Goal: Contribute content

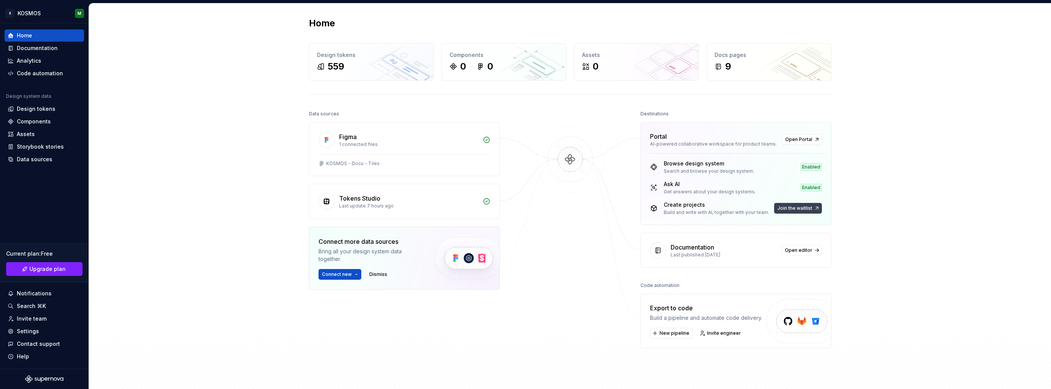
click at [791, 208] on span "Join the waitlist" at bounding box center [794, 208] width 35 height 6
click at [806, 207] on span "Join the waitlist" at bounding box center [794, 208] width 35 height 6
click at [40, 47] on div "Documentation" at bounding box center [37, 48] width 41 height 8
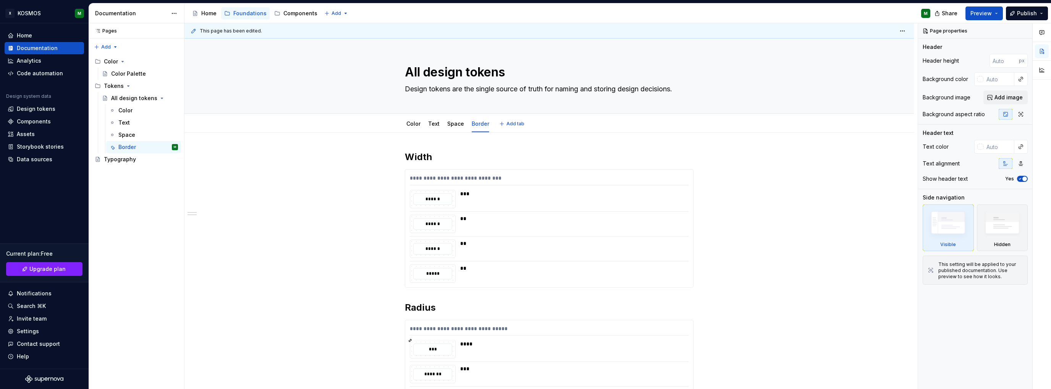
type textarea "*"
click at [326, 13] on html "X KOSMOS M Home Documentation Analytics Code automation Design system data Desi…" at bounding box center [525, 194] width 1051 height 389
click at [340, 40] on div "New group" at bounding box center [358, 41] width 50 height 8
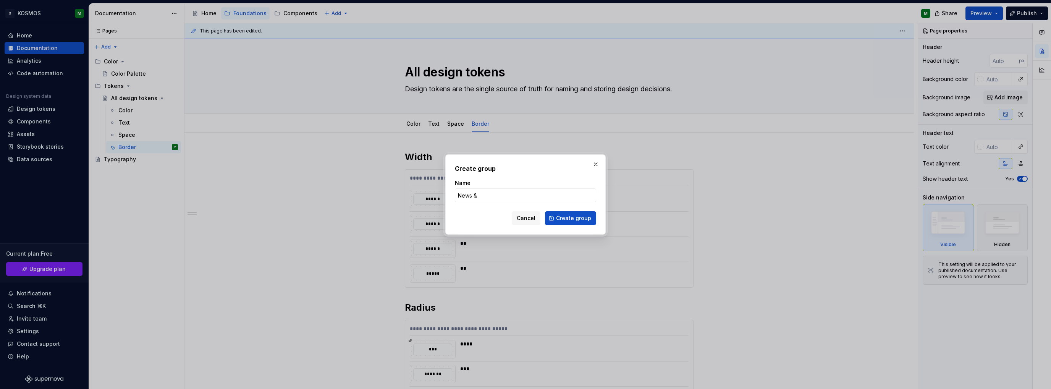
type input "News &"
type textarea "*"
type input "News & Updates"
click at [575, 219] on span "Create group" at bounding box center [573, 218] width 35 height 8
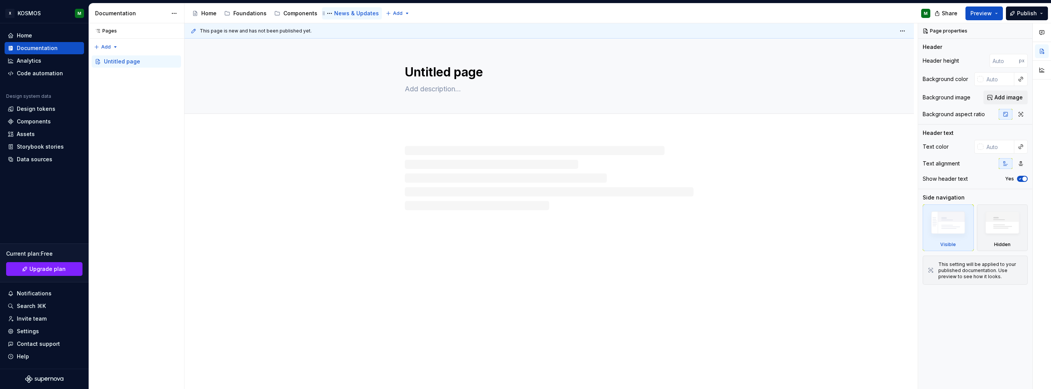
click at [341, 13] on div "News & Updates" at bounding box center [356, 14] width 45 height 8
click at [439, 68] on textarea "Untitled page" at bounding box center [547, 72] width 289 height 18
drag, startPoint x: 439, startPoint y: 68, endPoint x: 443, endPoint y: 66, distance: 4.4
click at [439, 68] on textarea "Untitled page" at bounding box center [547, 72] width 289 height 18
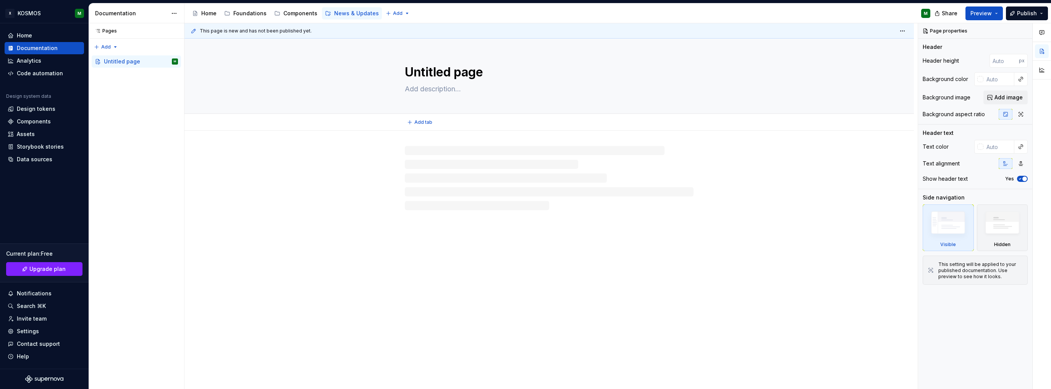
type textarea "*"
type textarea "C"
type textarea "*"
type textarea "Ch"
type textarea "*"
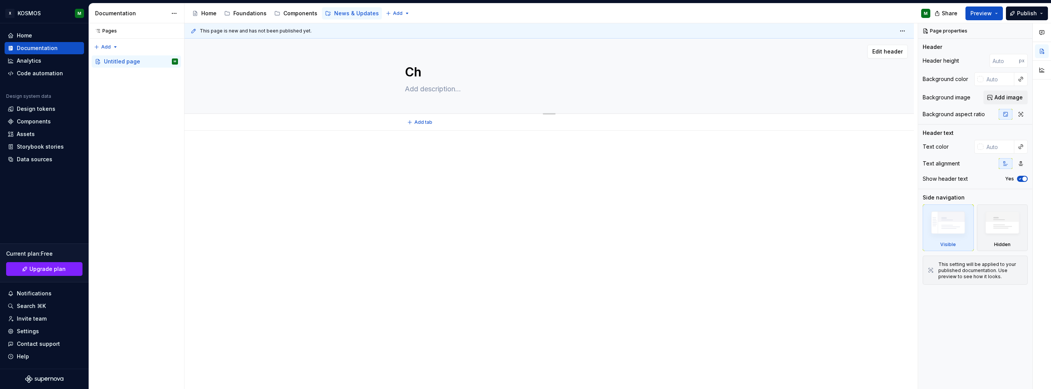
type textarea "Cha"
type textarea "*"
type textarea "[PERSON_NAME]"
type textarea "*"
type textarea "[PERSON_NAME]"
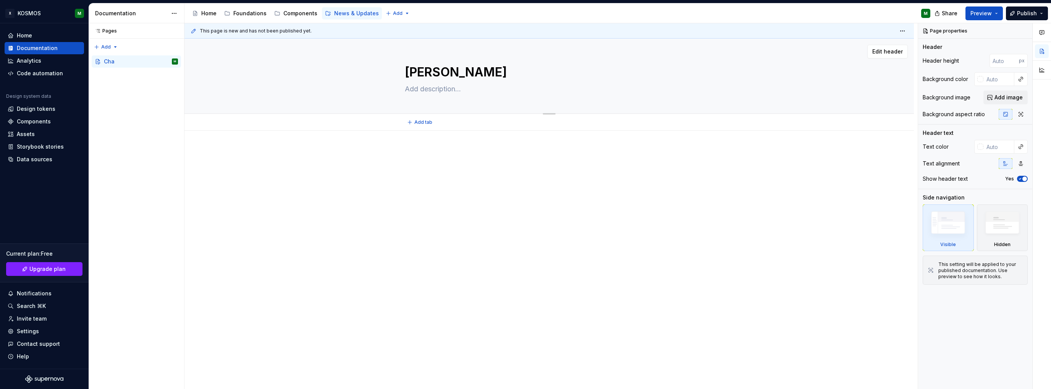
type textarea "*"
type textarea "Changel"
type textarea "*"
type textarea "Changelo"
type textarea "*"
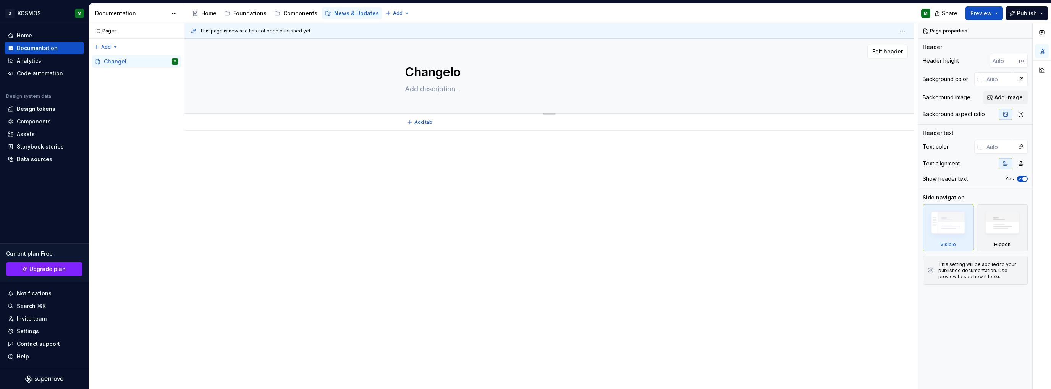
type textarea "Changelog"
type textarea "*"
type textarea "Changelog"
type textarea "*"
click at [422, 122] on span "Add tab" at bounding box center [423, 122] width 18 height 6
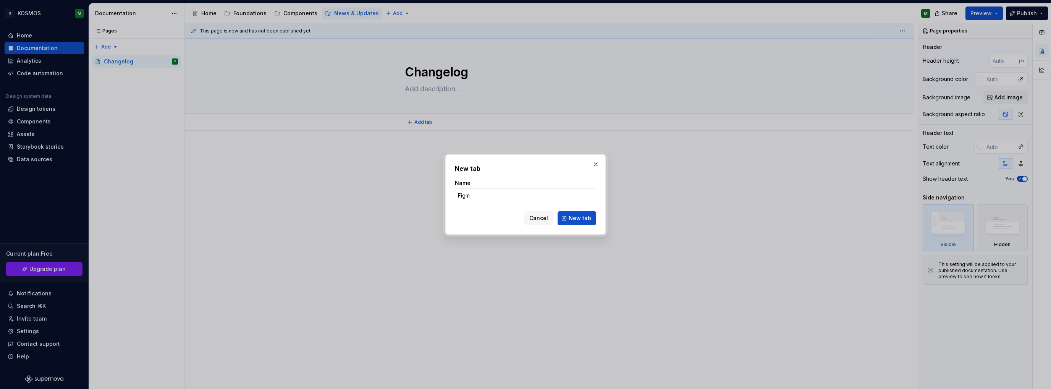
type input "Figma"
click button "New tab" at bounding box center [576, 218] width 39 height 14
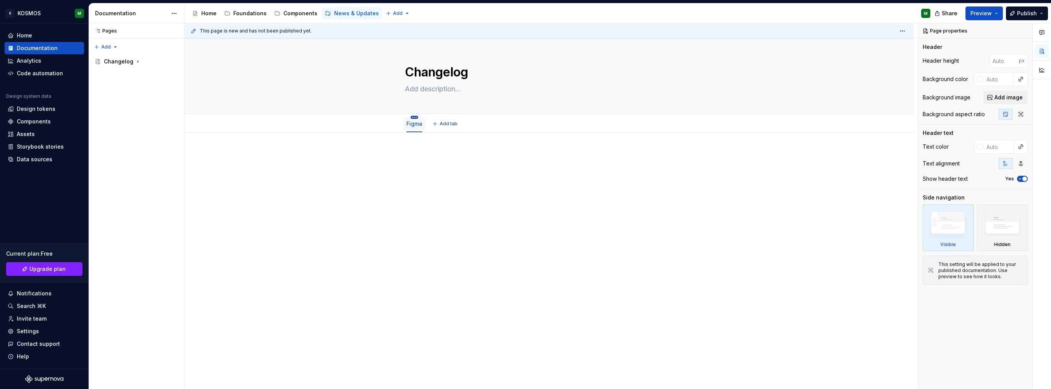
click at [415, 116] on html "X KOSMOS M Home Documentation Analytics Code automation Design system data Desi…" at bounding box center [525, 194] width 1051 height 389
click at [448, 153] on div "Hide tab" at bounding box center [460, 156] width 72 height 8
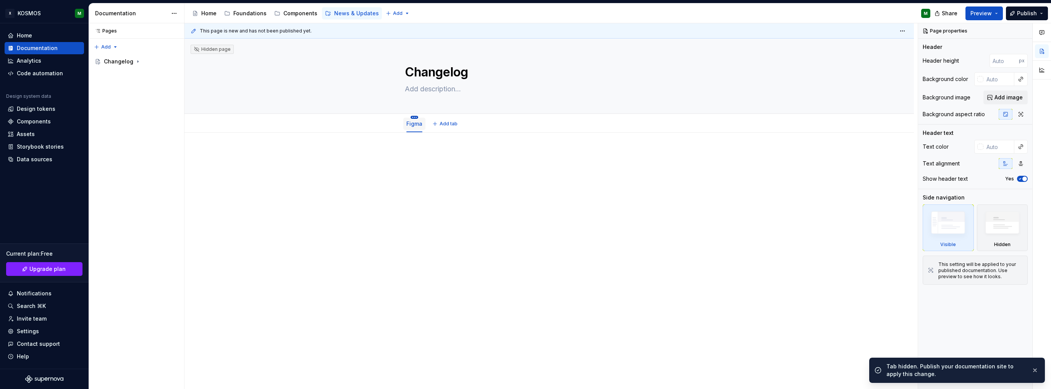
click at [413, 118] on html "X KOSMOS M Home Documentation Analytics Code automation Design system data Desi…" at bounding box center [525, 194] width 1051 height 389
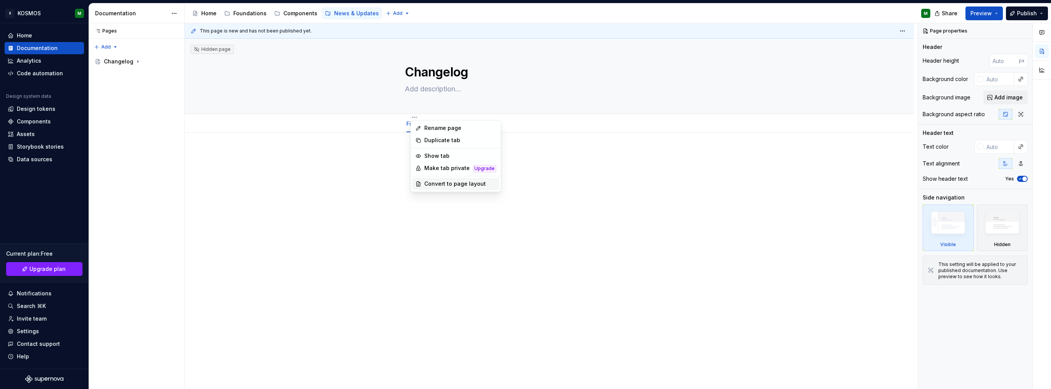
click at [445, 180] on div "Convert to page layout" at bounding box center [460, 184] width 72 height 8
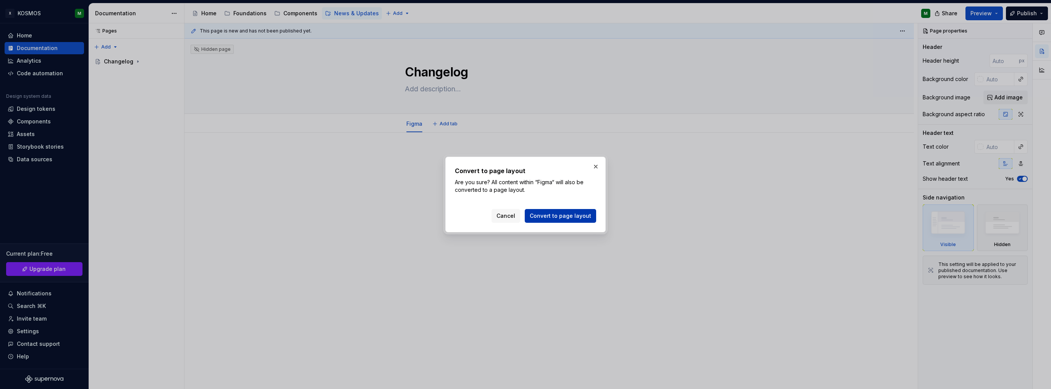
click at [569, 216] on span "Convert to page layout" at bounding box center [560, 216] width 61 height 8
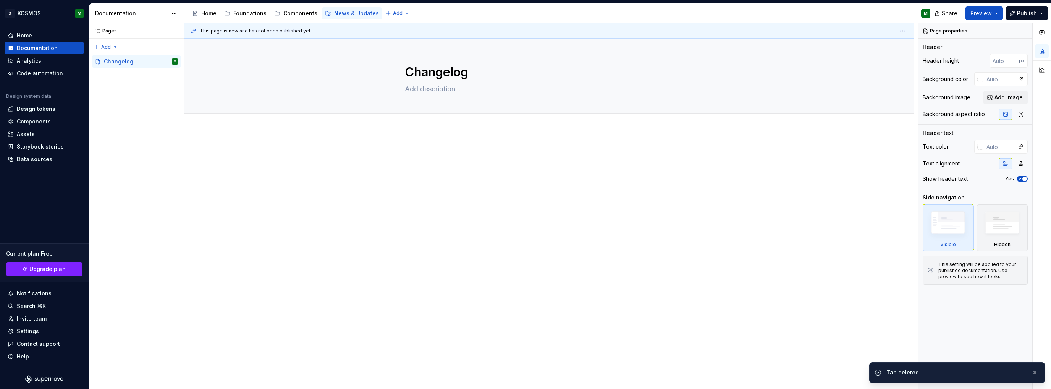
click at [438, 155] on p at bounding box center [549, 153] width 289 height 9
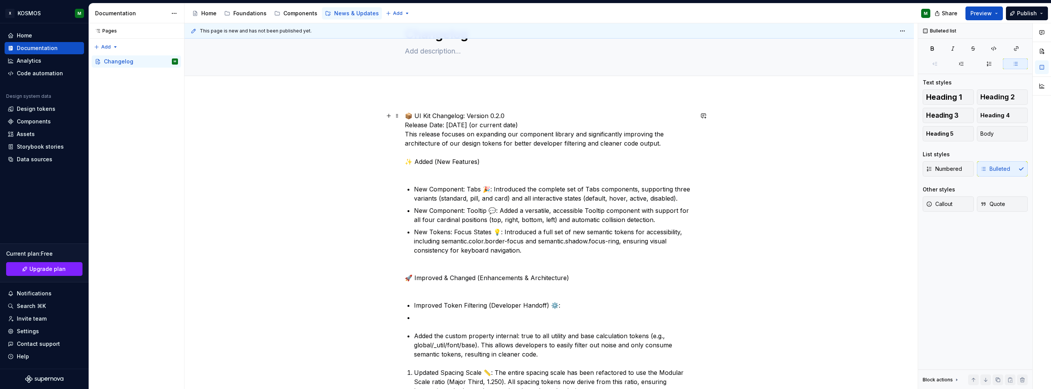
scroll to position [38, 0]
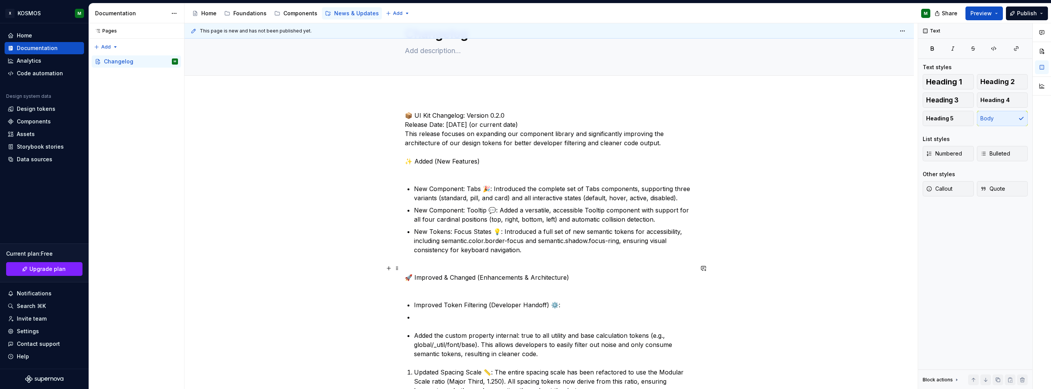
click at [426, 267] on p "🚀 Improved & Changed (Enhancements & Architecture)" at bounding box center [549, 276] width 289 height 27
click at [467, 111] on p "📦 UI Kit Changelog: Version 0.2.0 Release Date: [DATE] (or current date) This r…" at bounding box center [549, 143] width 289 height 64
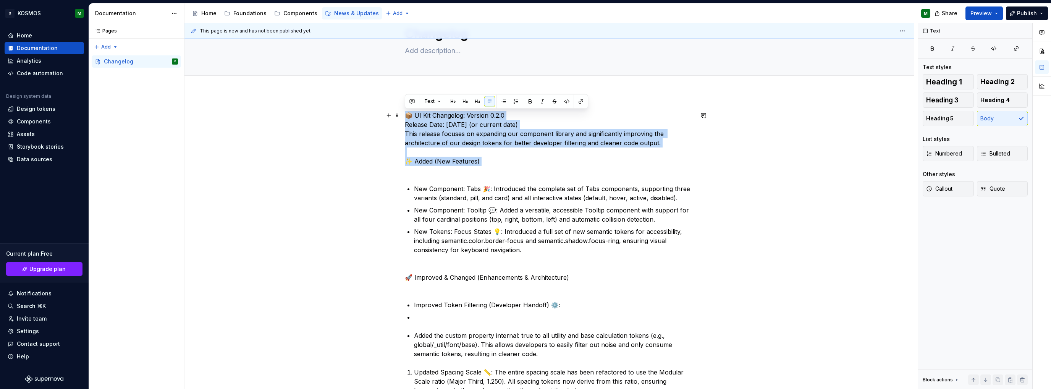
click at [451, 119] on p "📦 UI Kit Changelog: Version 0.2.0 Release Date: [DATE] (or current date) This r…" at bounding box center [549, 143] width 289 height 64
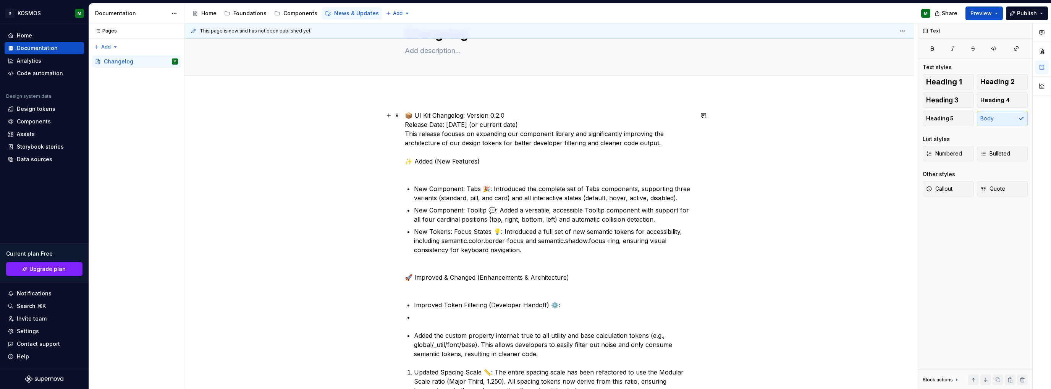
click at [451, 119] on p "📦 UI Kit Changelog: Version 0.2.0 Release Date: [DATE] (or current date) This r…" at bounding box center [549, 143] width 289 height 64
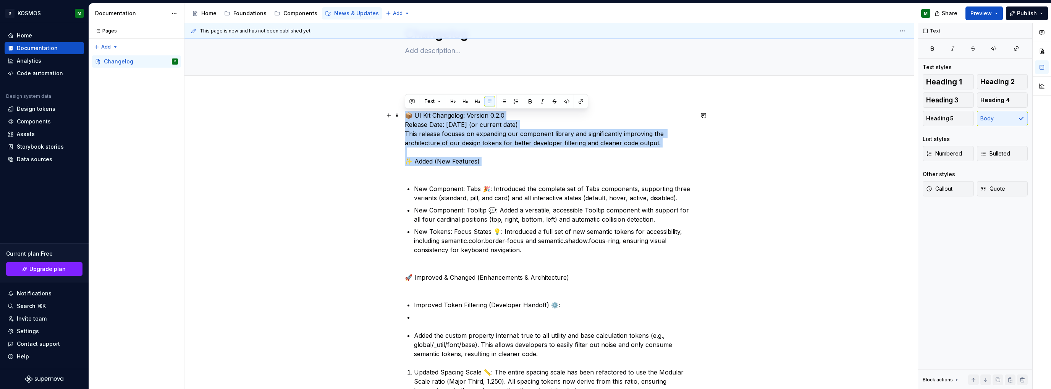
click at [451, 118] on p "📦 UI Kit Changelog: Version 0.2.0 Release Date: [DATE] (or current date) This r…" at bounding box center [549, 143] width 289 height 64
click at [493, 118] on p "📦 UI Kit Changelog: Version 0.2.0 Release Date: [DATE] (or current date) This r…" at bounding box center [549, 143] width 289 height 64
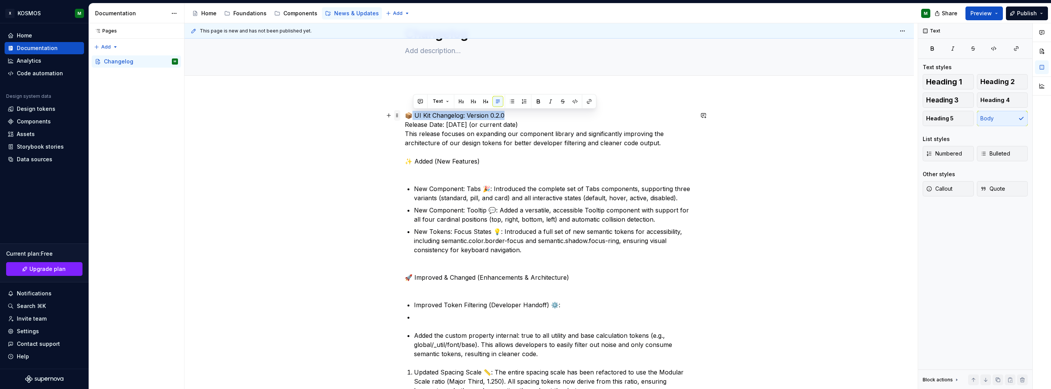
drag, startPoint x: 510, startPoint y: 115, endPoint x: 394, endPoint y: 115, distance: 116.1
click at [405, 115] on div "📦 UI Kit Changelog: Version 0.2.0 Release Date: [DATE] (or current date) This r…" at bounding box center [549, 332] width 289 height 443
click at [405, 113] on p "📦 UI Kit Changelog: Version 0.2.0 Release Date: [DATE] (or current date) This r…" at bounding box center [549, 143] width 289 height 64
click at [408, 115] on p "📦 UI Kit Changelog: Version 0.2.0 Release Date: [DATE] (or current date) This r…" at bounding box center [549, 143] width 289 height 64
click at [452, 103] on button "button" at bounding box center [452, 101] width 11 height 11
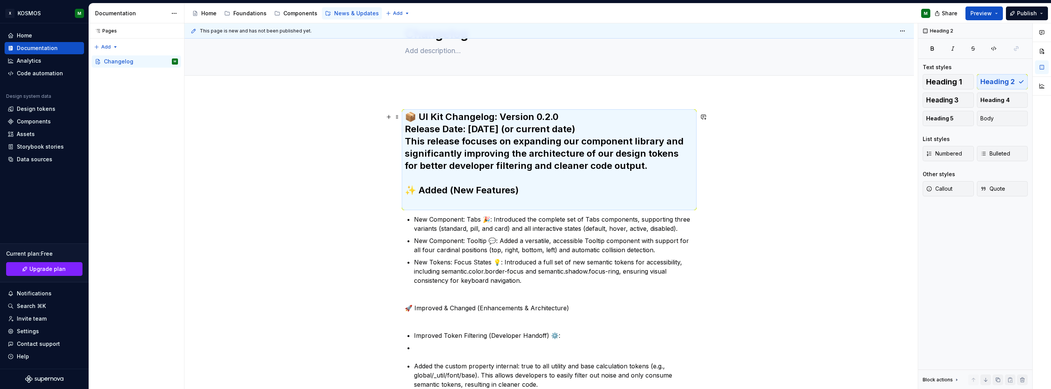
click at [479, 152] on h2 "📦 UI Kit Changelog: Version 0.2.0 Release Date: [DATE] (or current date) This r…" at bounding box center [549, 160] width 289 height 98
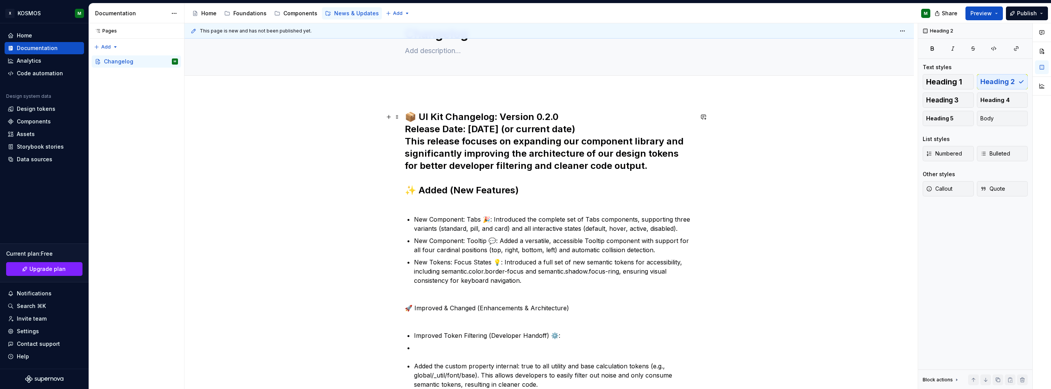
click at [572, 120] on h2 "📦 UI Kit Changelog: Version 0.2.0 Release Date: [DATE] (or current date) This r…" at bounding box center [549, 160] width 289 height 98
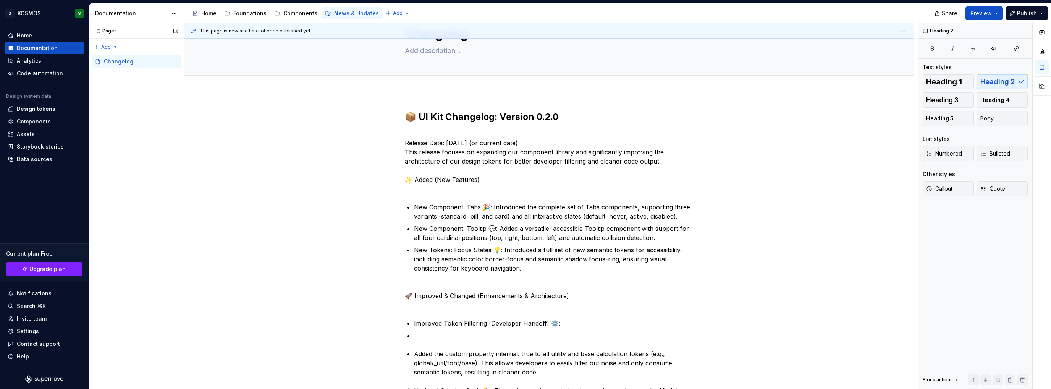
type textarea "*"
